Goal: Task Accomplishment & Management: Use online tool/utility

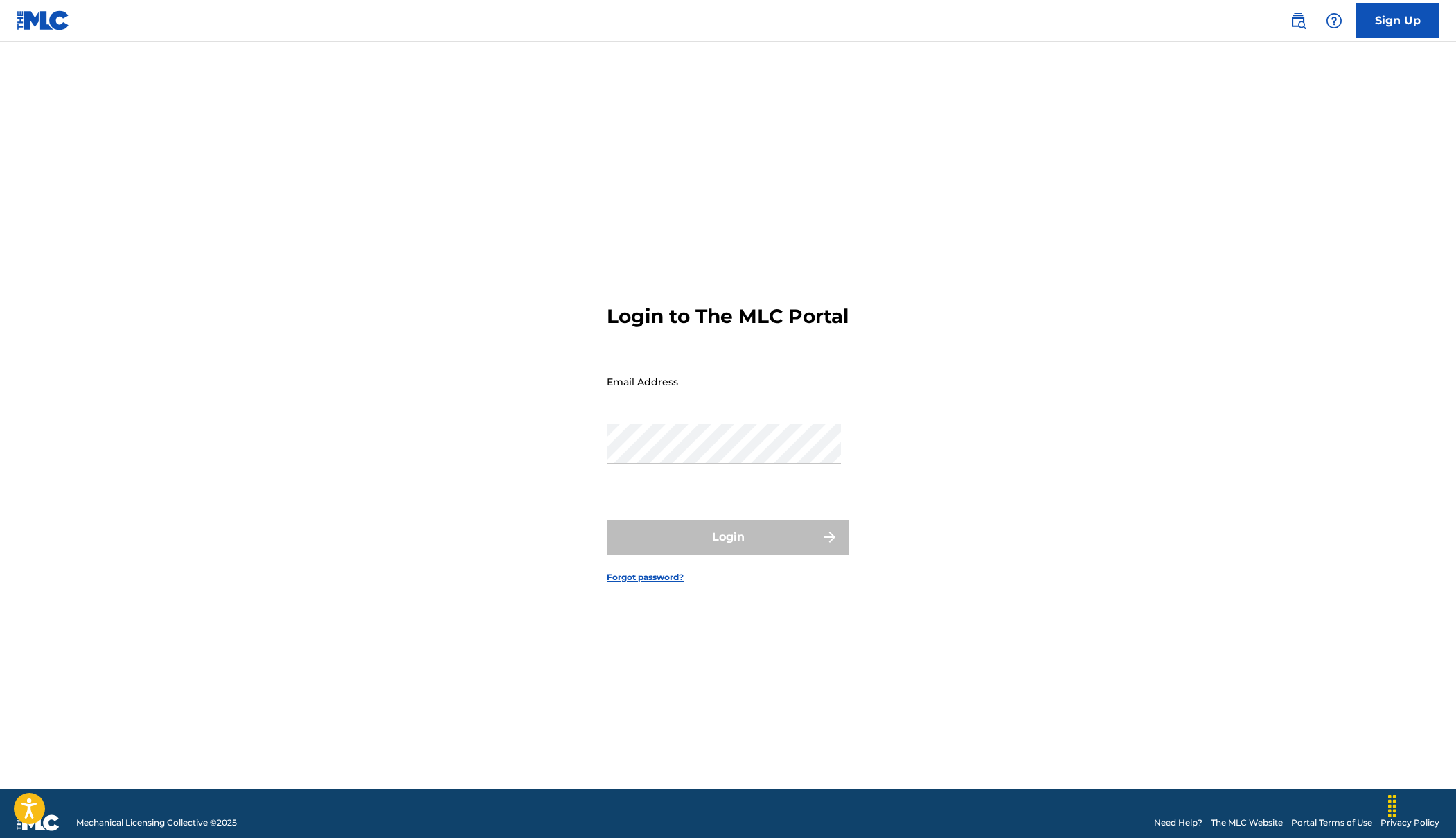
type input "[EMAIL_ADDRESS][DOMAIN_NAME]"
click at [677, 392] on input "Email Address" at bounding box center [723, 381] width 234 height 39
type input "[EMAIL_ADDRESS][DOMAIN_NAME]"
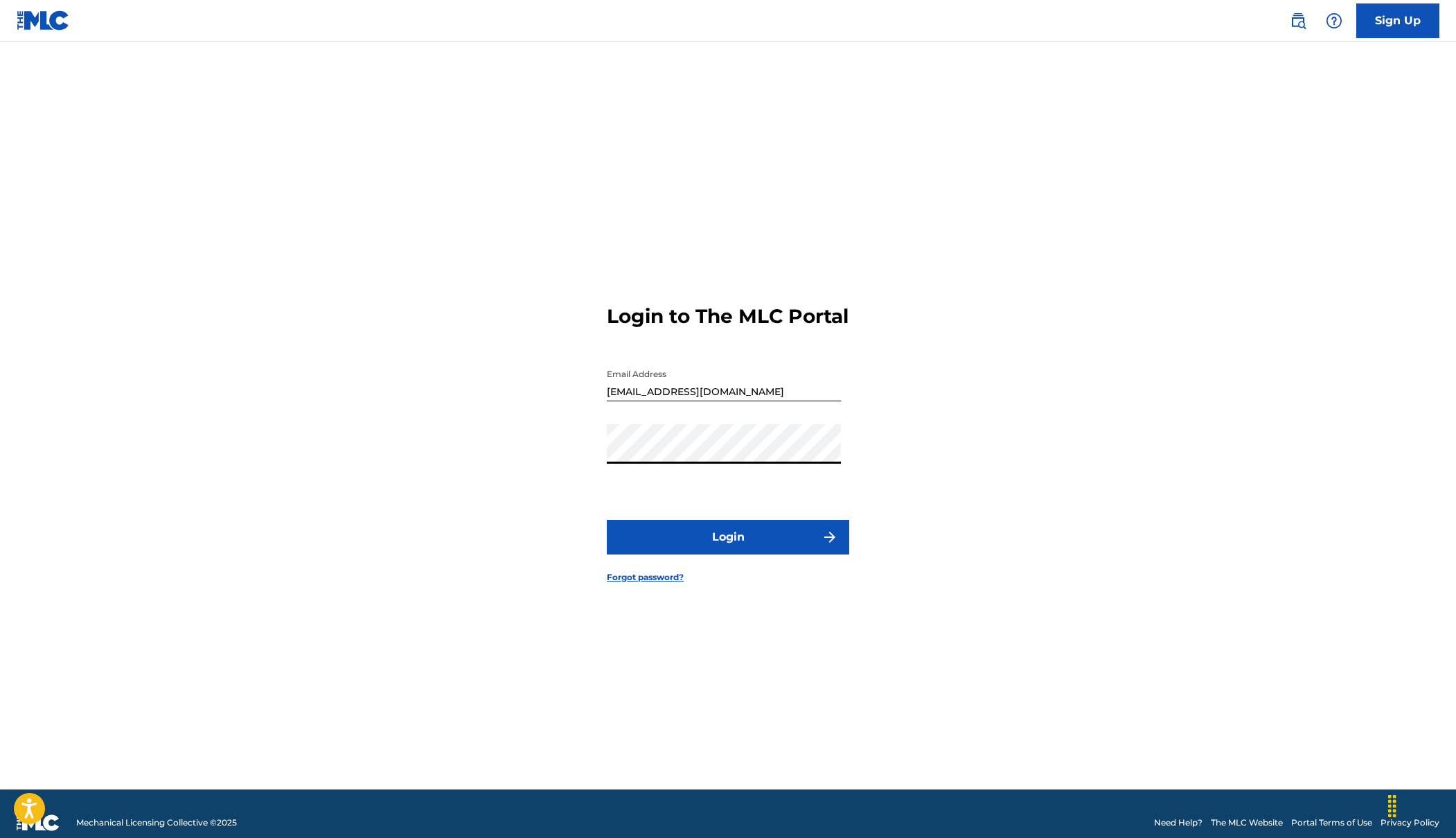
click at [752, 546] on button "Login" at bounding box center [728, 537] width 242 height 35
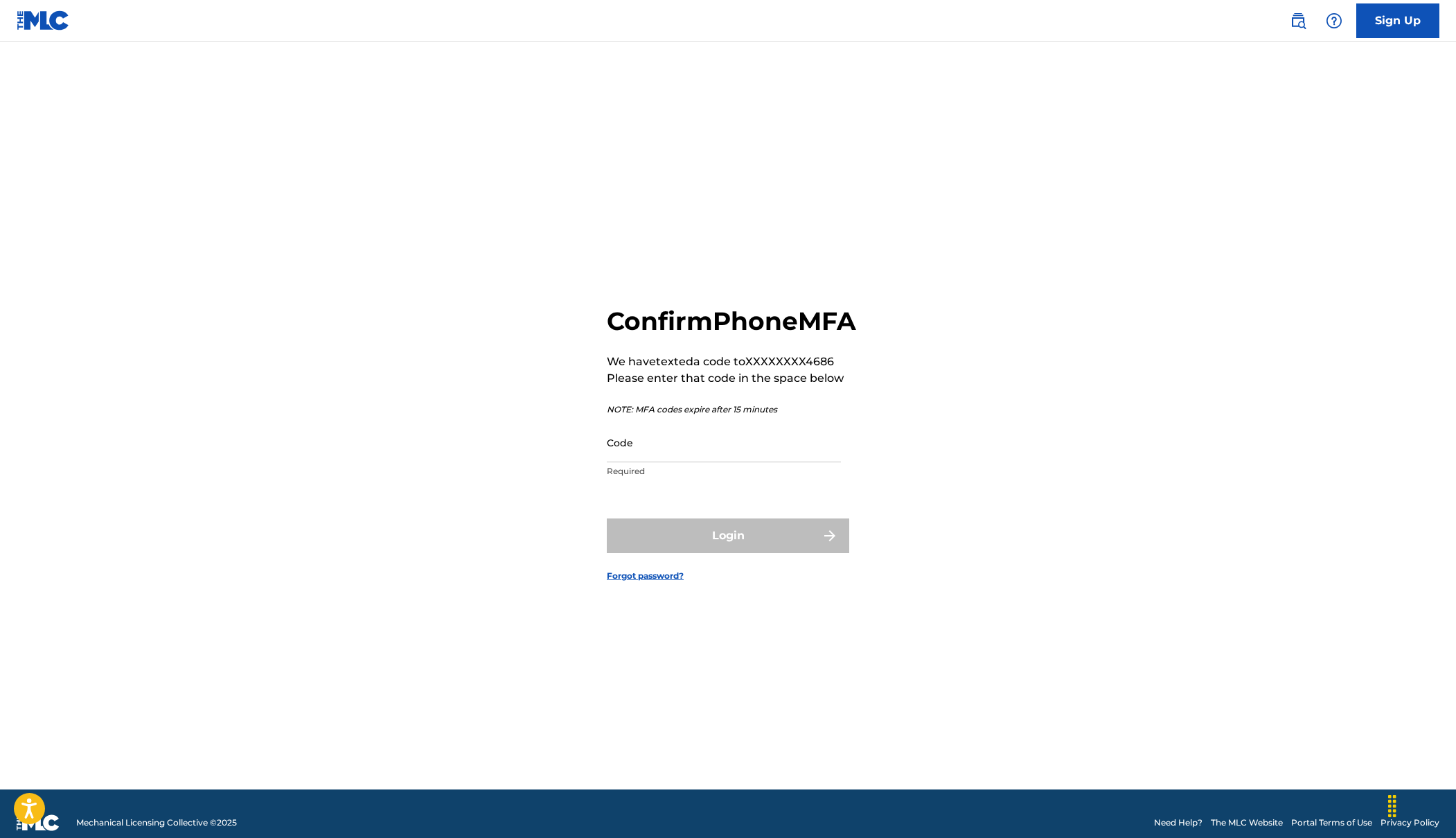
click at [700, 462] on input "Code" at bounding box center [723, 442] width 234 height 39
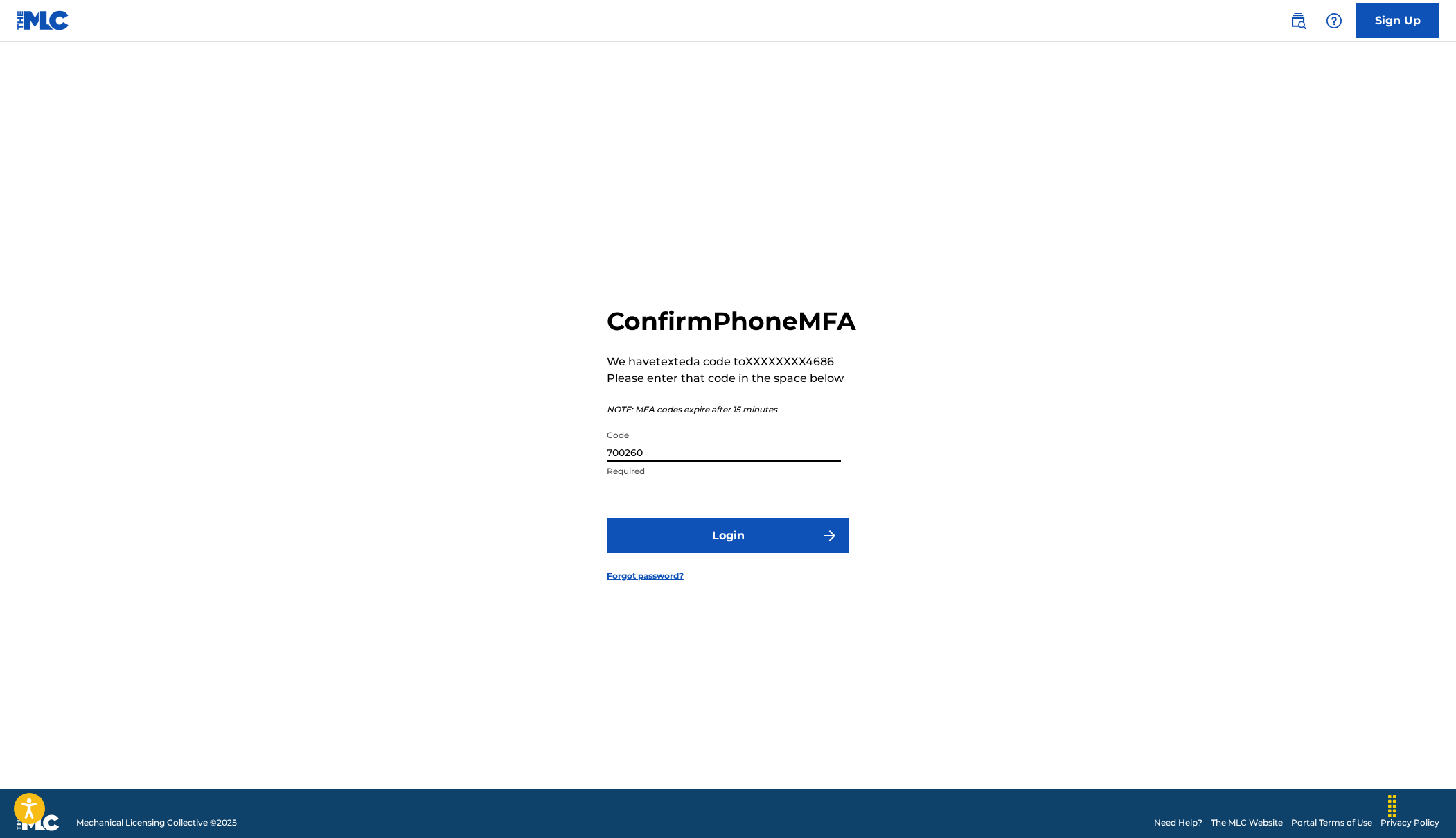
type input "700260"
click at [607, 519] on button "Login" at bounding box center [728, 536] width 242 height 35
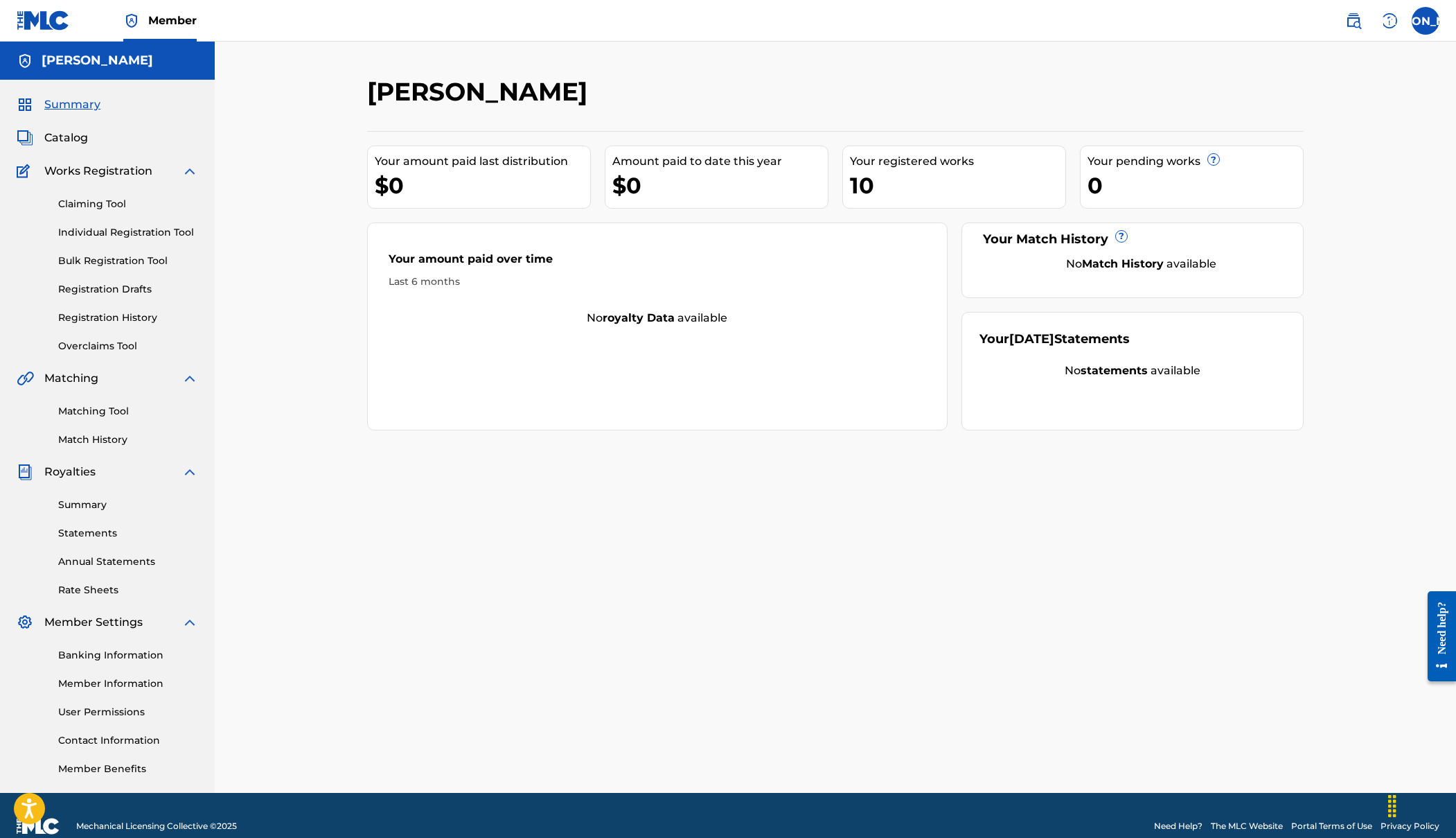
click at [101, 202] on link "Claiming Tool" at bounding box center [127, 204] width 139 height 14
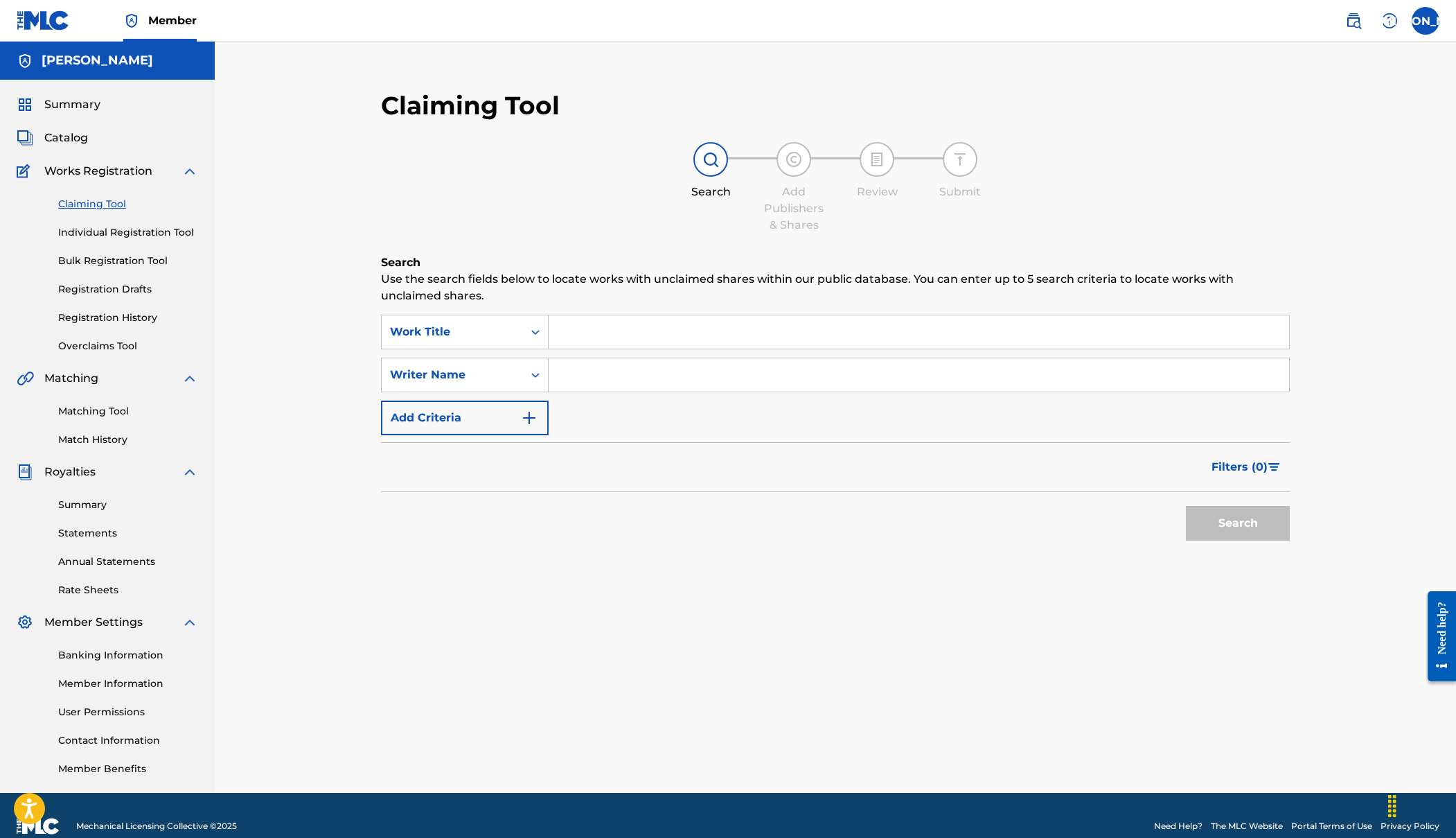
click at [588, 333] on input "Search Form" at bounding box center [918, 332] width 741 height 34
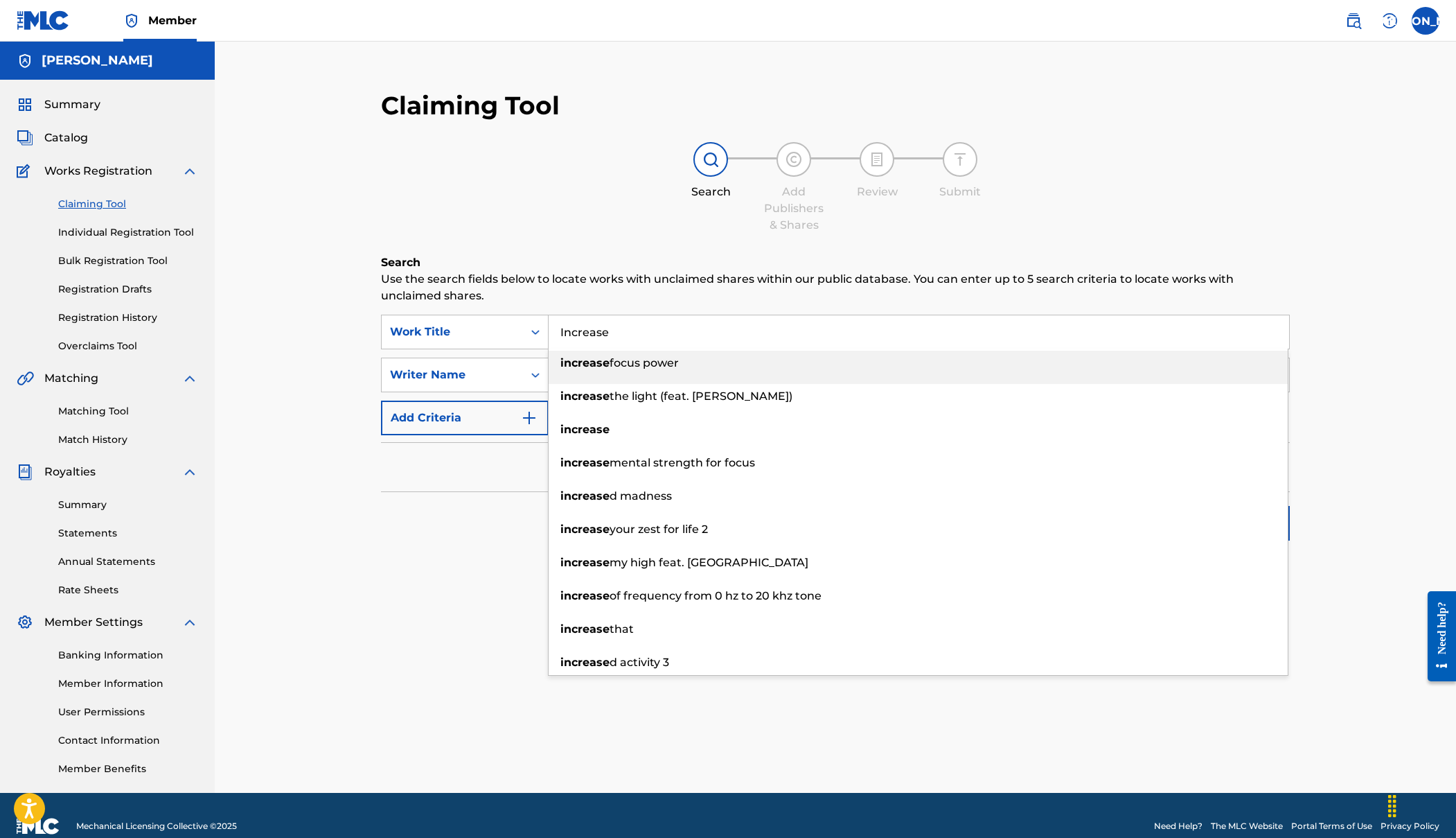
type input "Increase"
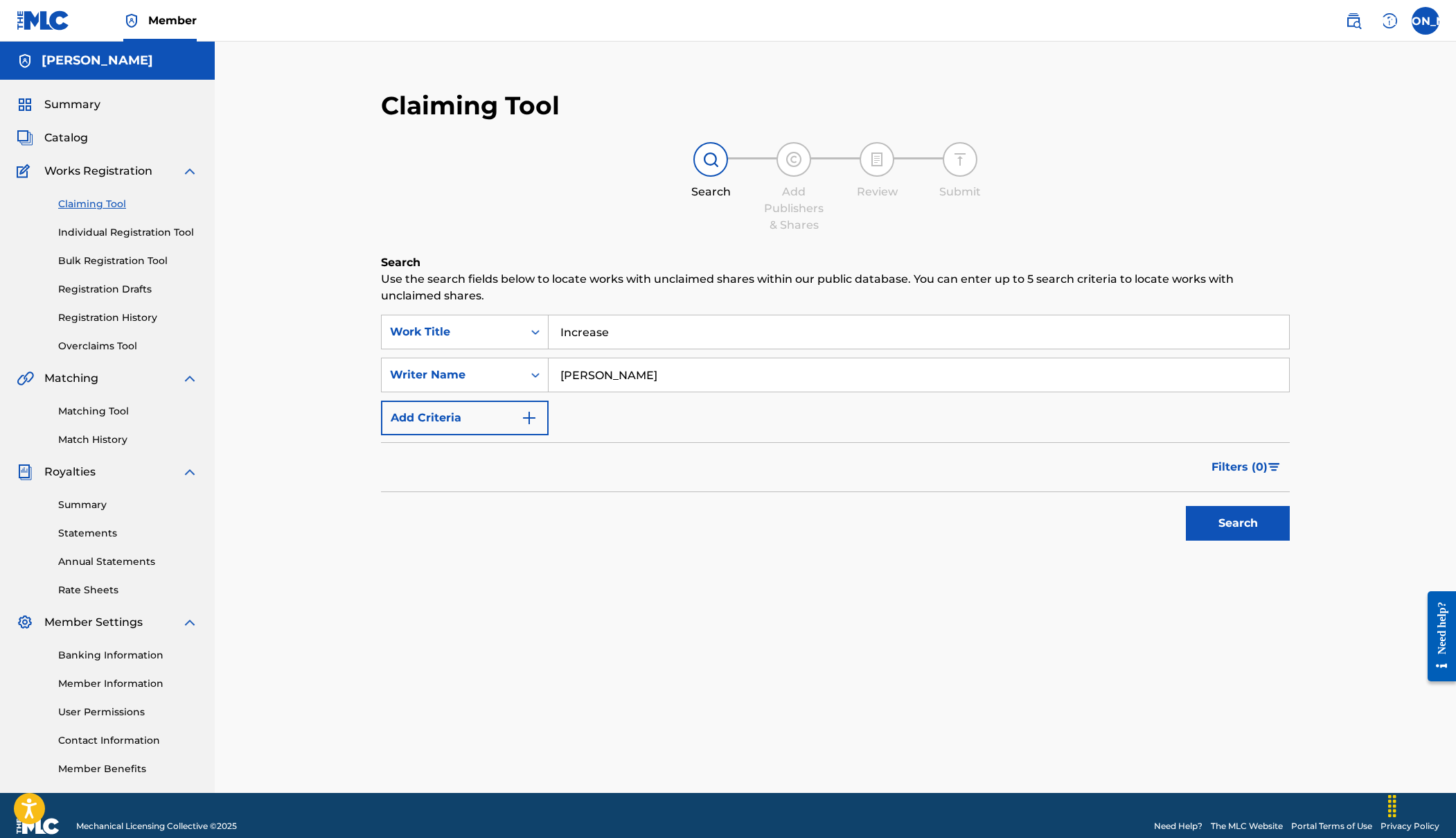
type input "[PERSON_NAME]"
click at [1233, 516] on button "Search" at bounding box center [1238, 523] width 104 height 35
click at [561, 331] on input "Increase" at bounding box center [918, 332] width 741 height 34
type input "I see Increase"
click at [1225, 521] on button "Search" at bounding box center [1238, 523] width 104 height 35
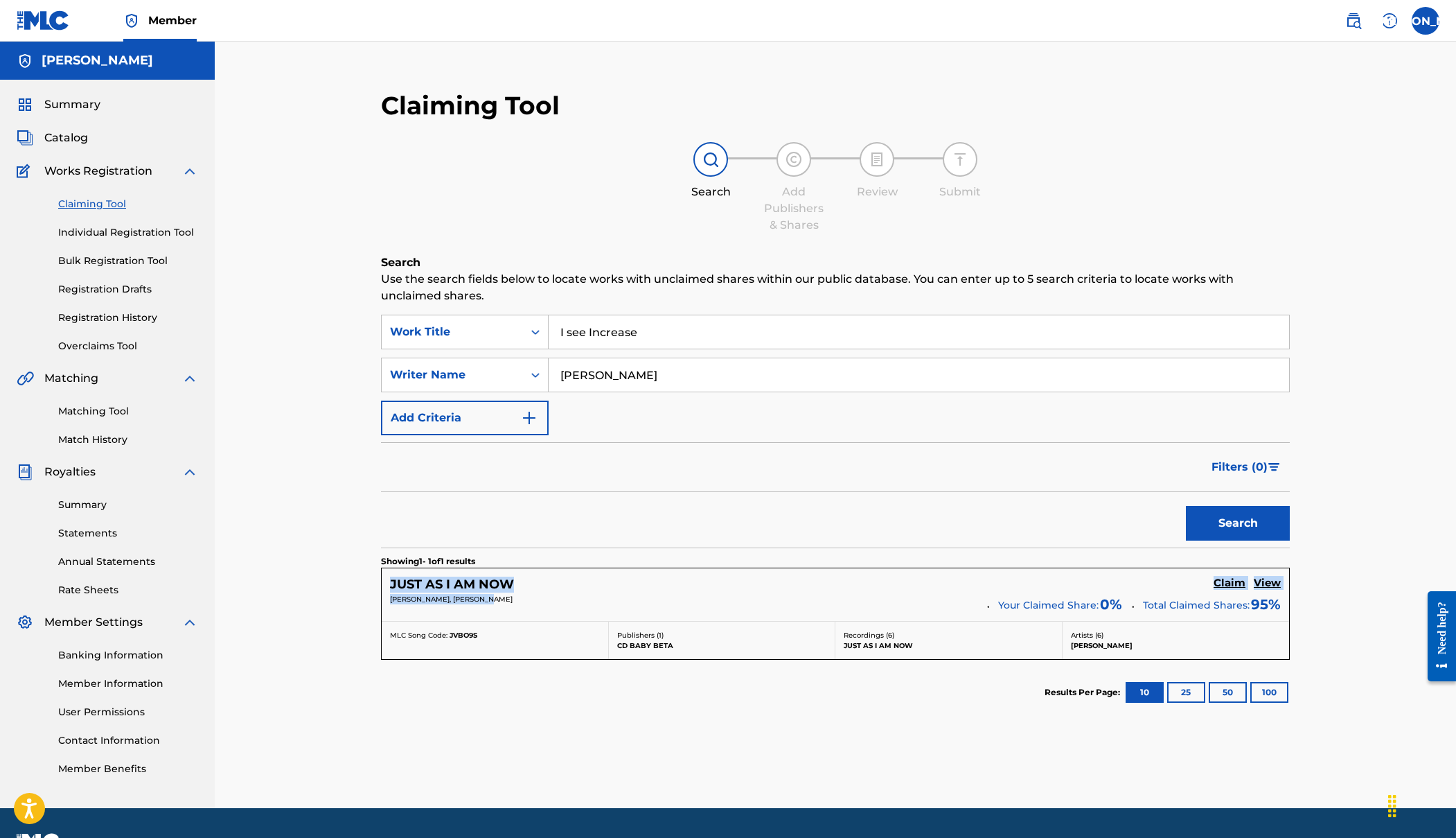
drag, startPoint x: 366, startPoint y: 581, endPoint x: 500, endPoint y: 596, distance: 134.8
click at [500, 596] on div "Claiming Tool Search Add Publishers & Shares Review Submit Search Use the searc…" at bounding box center [835, 442] width 969 height 731
click at [302, 459] on div "Claiming Tool Search Add Publishers & Shares Review Submit Search Use the searc…" at bounding box center [835, 424] width 1241 height 766
click at [283, 501] on div "Claiming Tool Search Add Publishers & Shares Review Submit Search Use the searc…" at bounding box center [835, 424] width 1241 height 766
click at [1232, 583] on h5 "Claim" at bounding box center [1229, 583] width 32 height 13
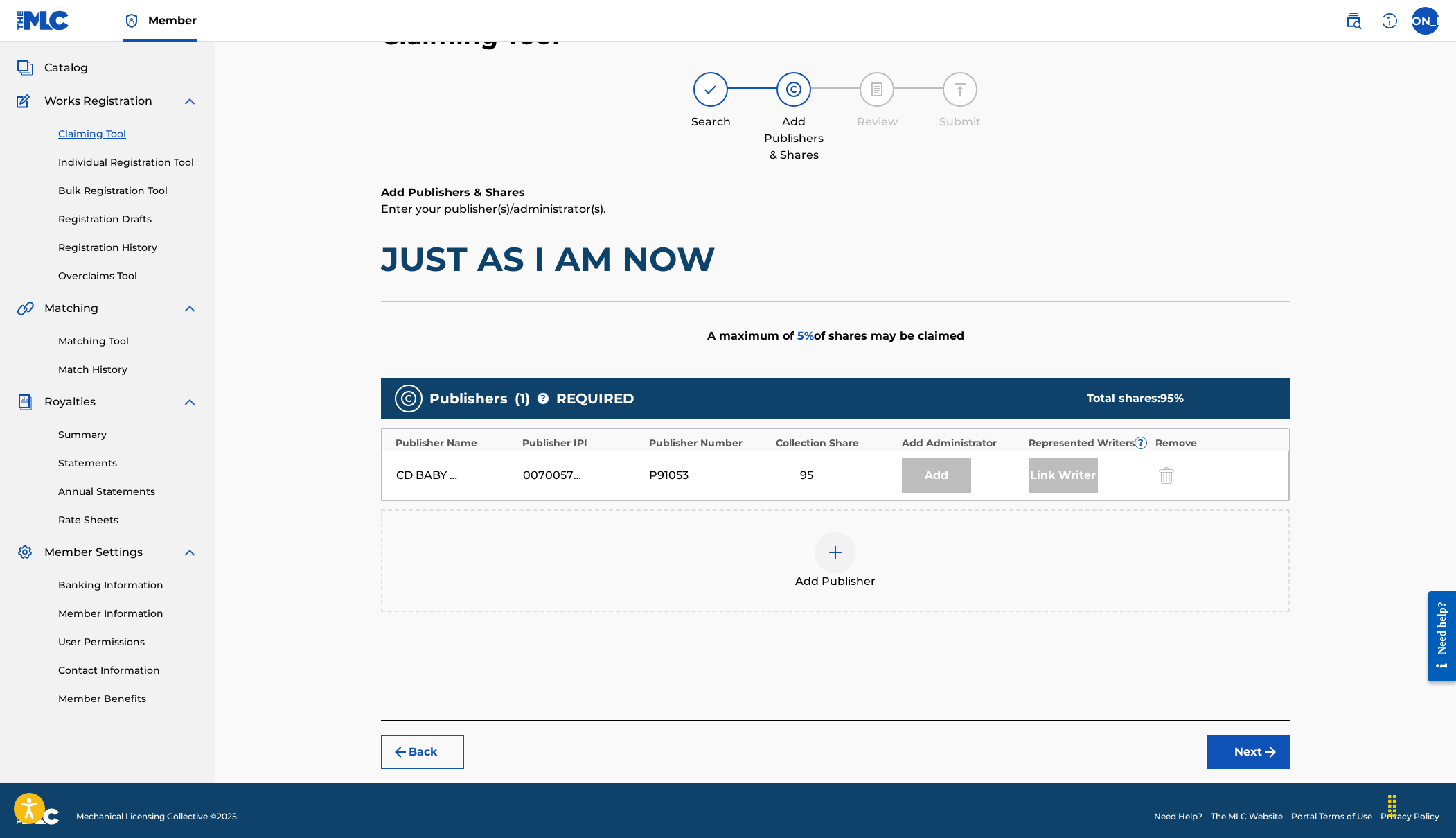
scroll to position [73, 0]
